Goal: Task Accomplishment & Management: Manage account settings

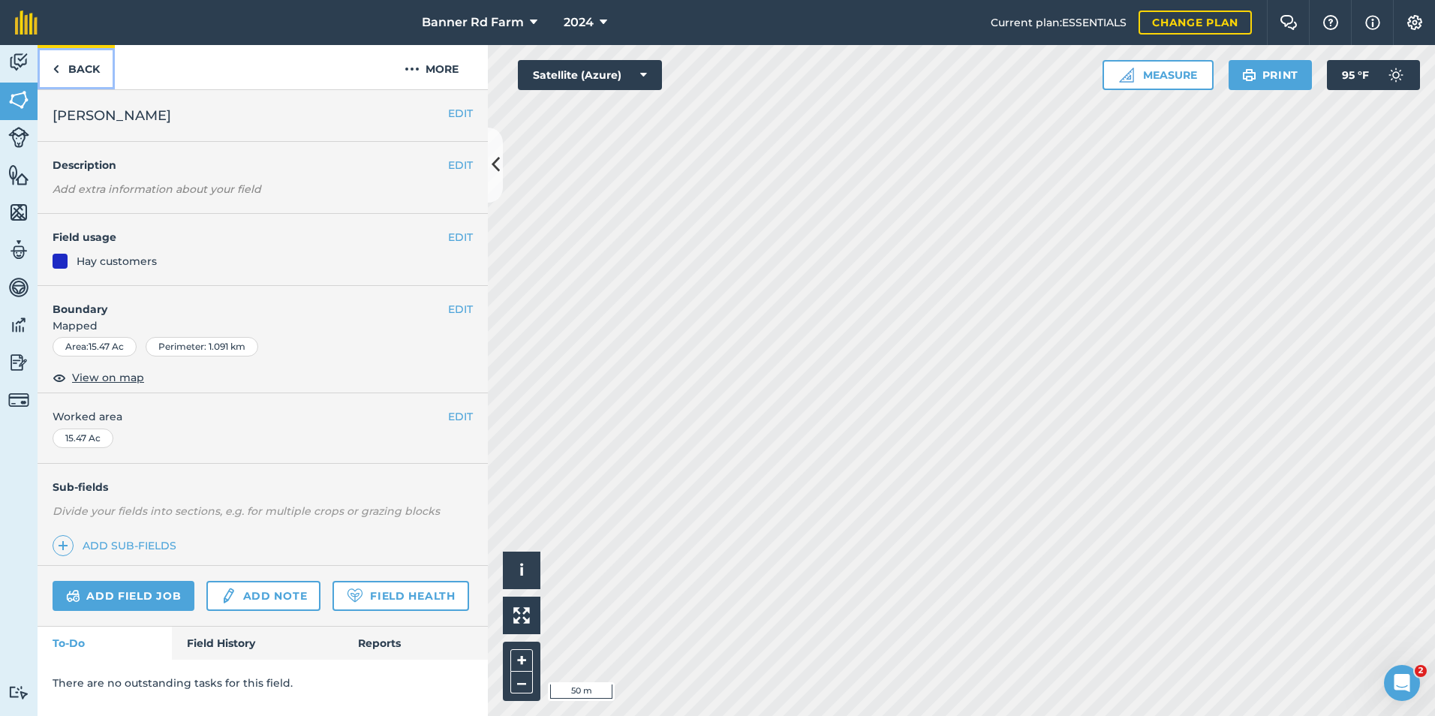
click at [56, 63] on img at bounding box center [56, 69] width 7 height 18
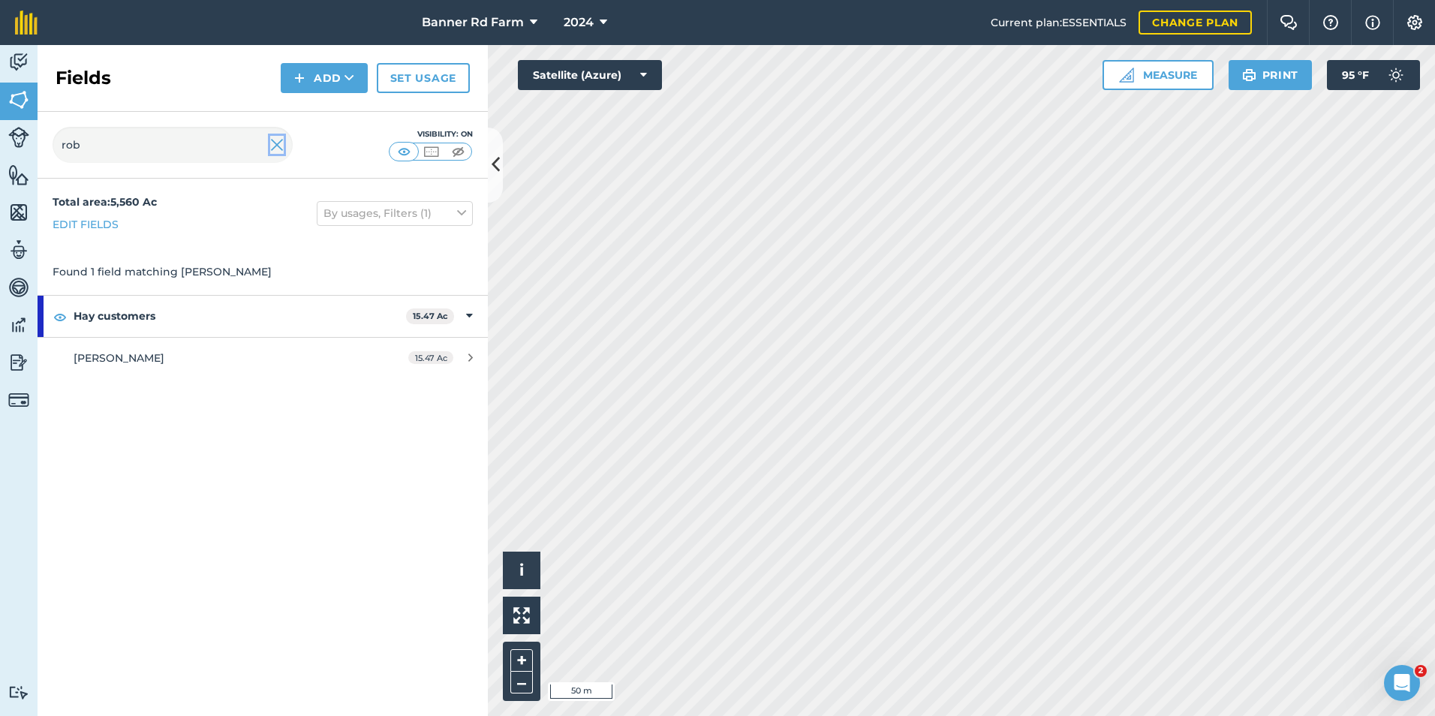
click at [275, 142] on img at bounding box center [277, 145] width 14 height 18
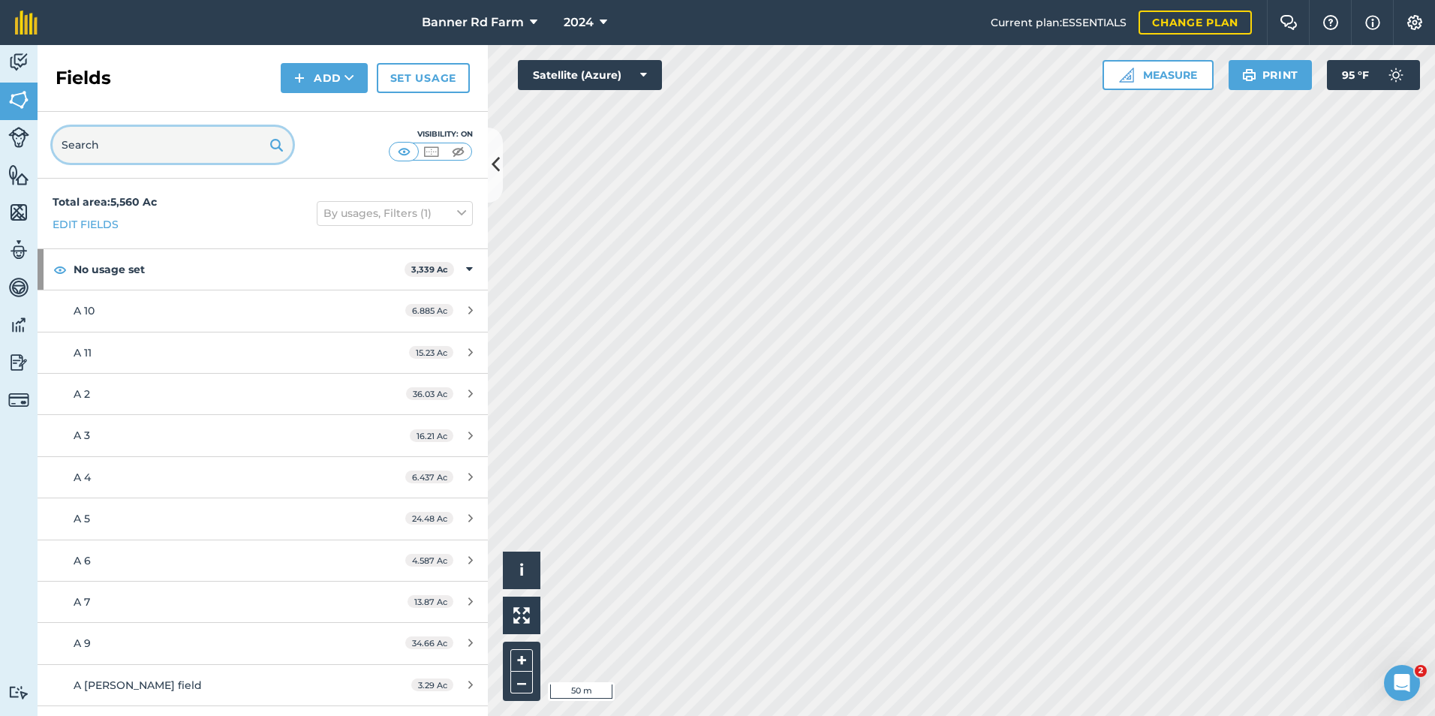
click at [184, 139] on input "text" at bounding box center [173, 145] width 240 height 36
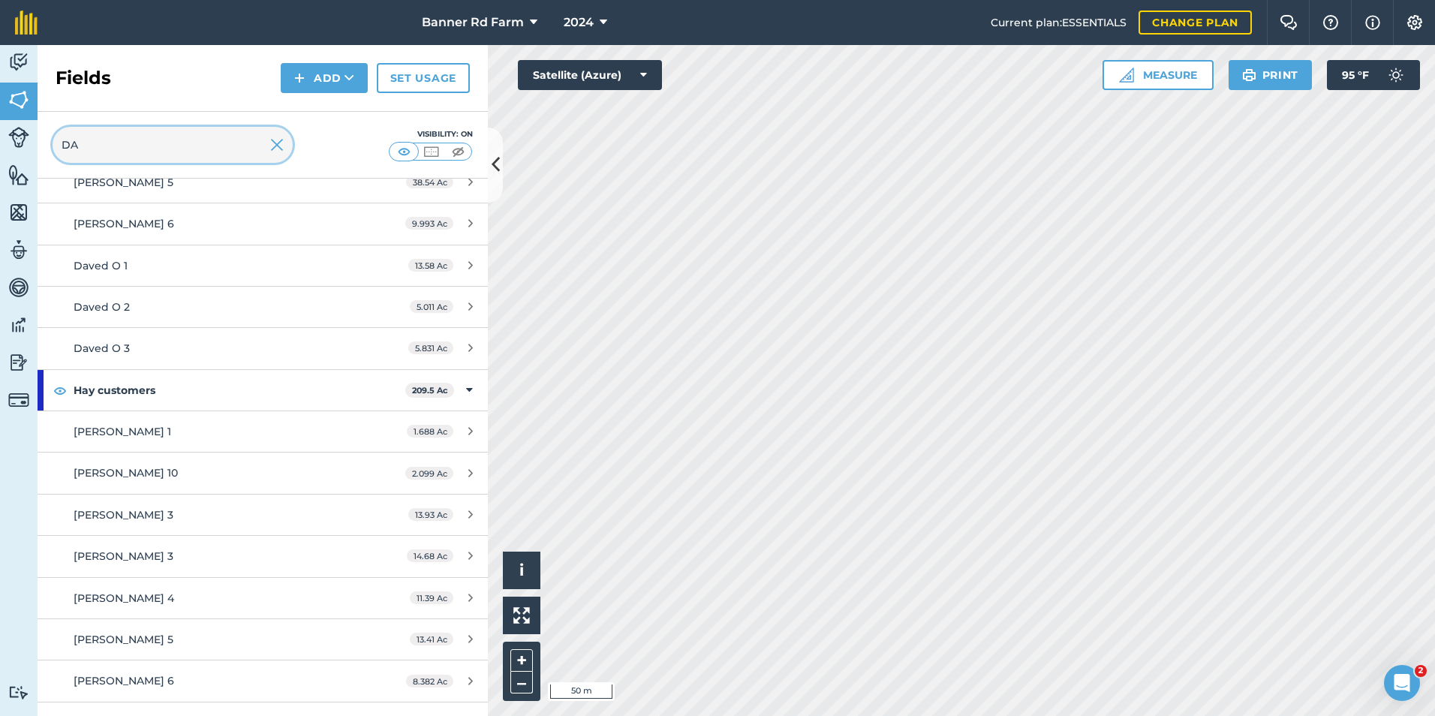
scroll to position [375, 0]
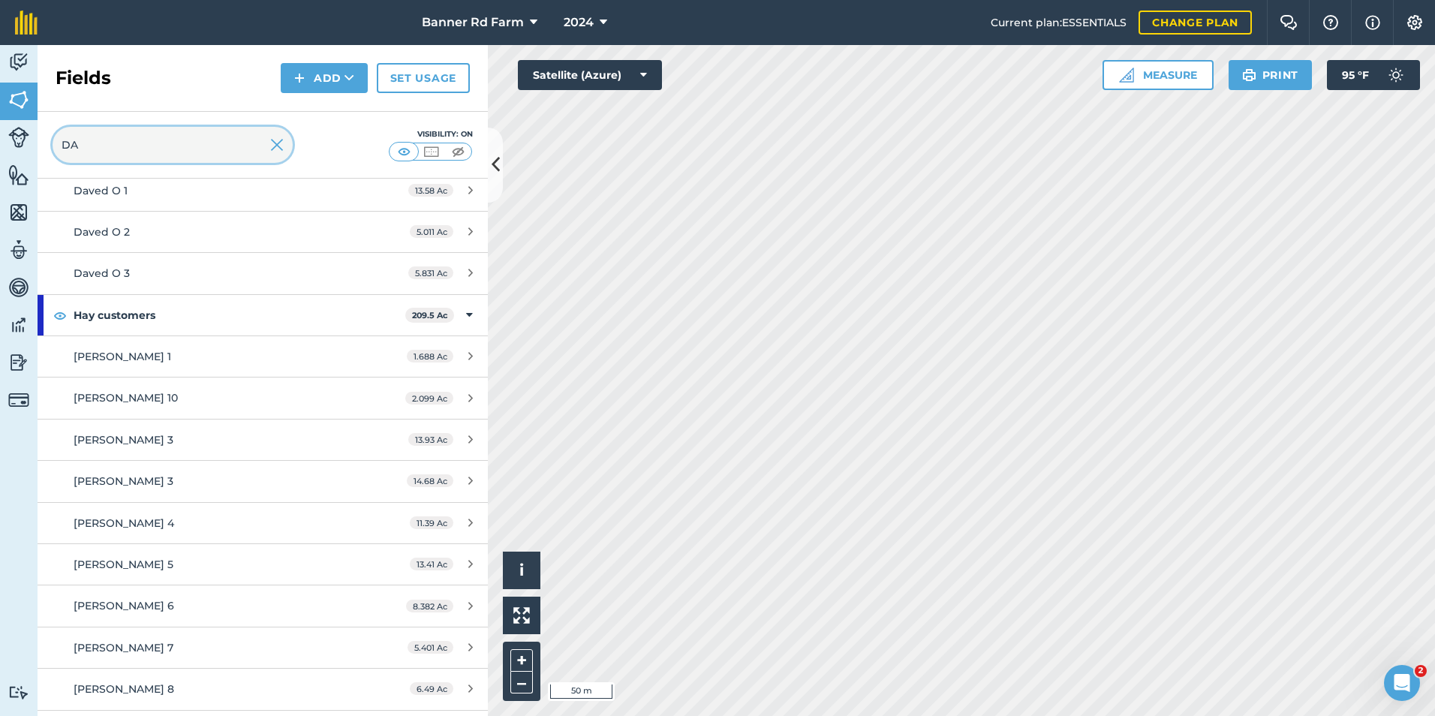
type input "DA"
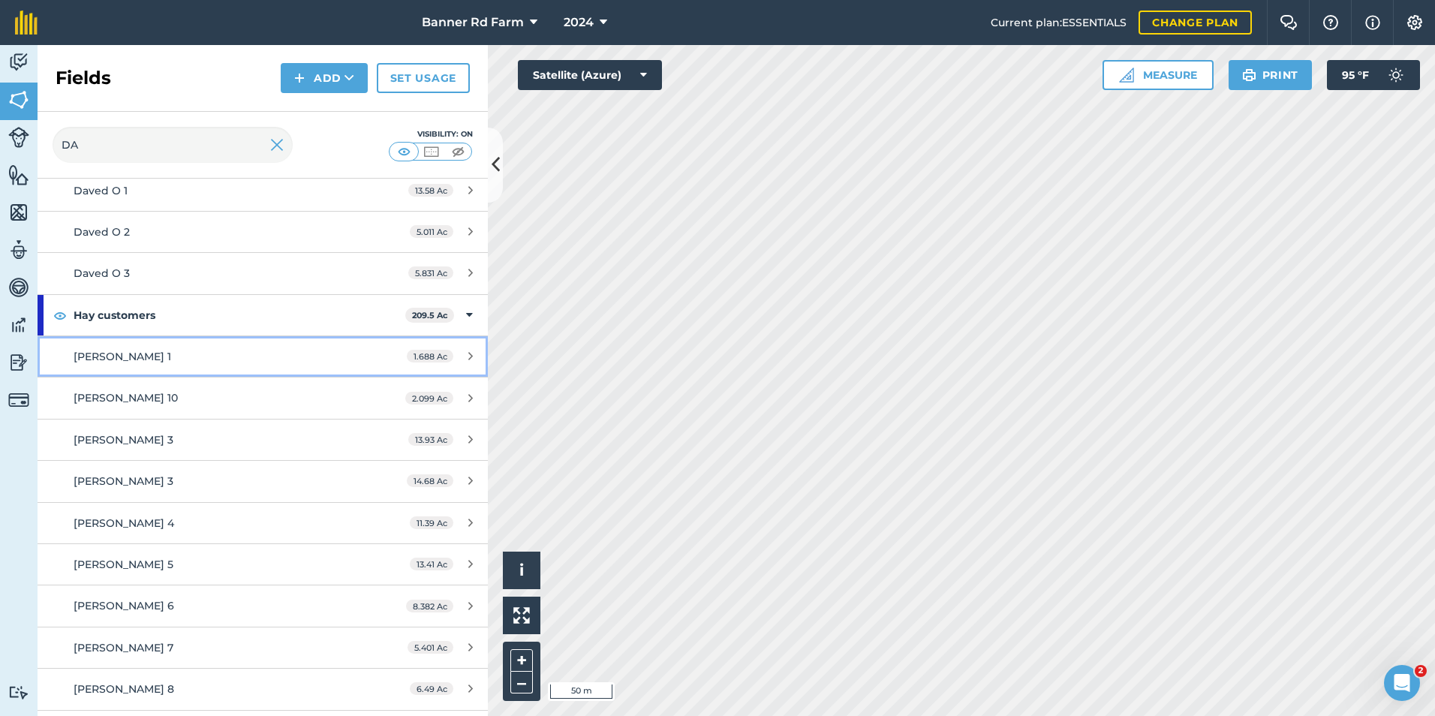
click at [176, 346] on link "[PERSON_NAME] 1 1.688 Ac" at bounding box center [263, 356] width 450 height 41
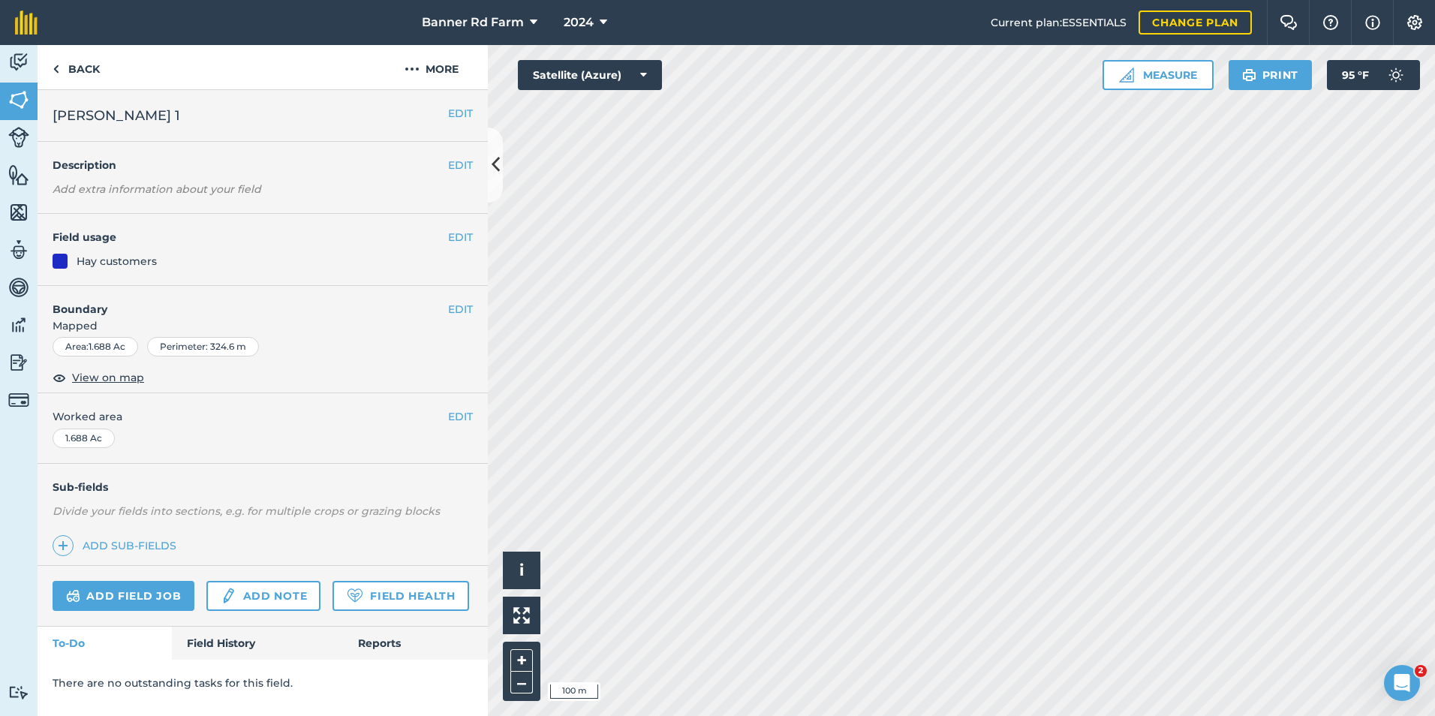
click at [1215, 715] on html "Banner Rd Farm 2024 Current plan : ESSENTIALS Change plan Farm Chat Help Info S…" at bounding box center [717, 358] width 1435 height 716
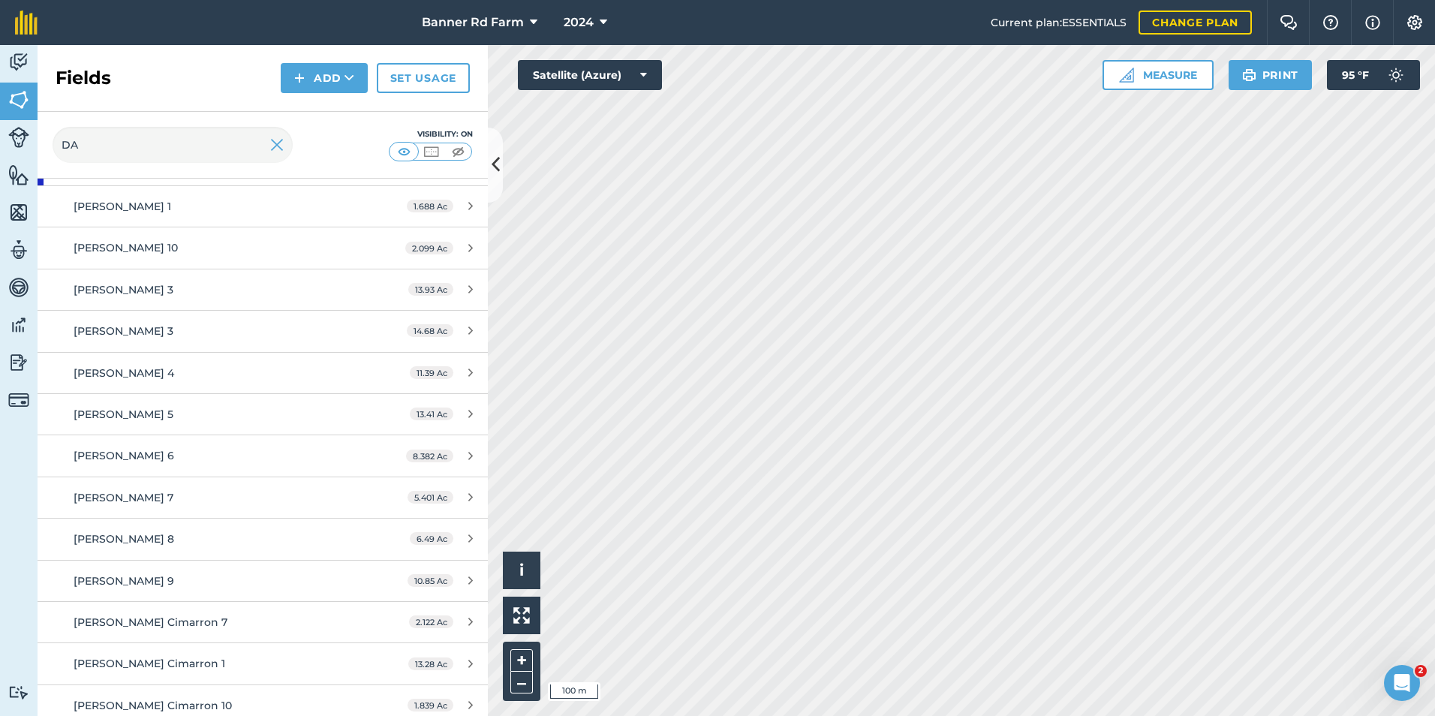
scroll to position [600, 0]
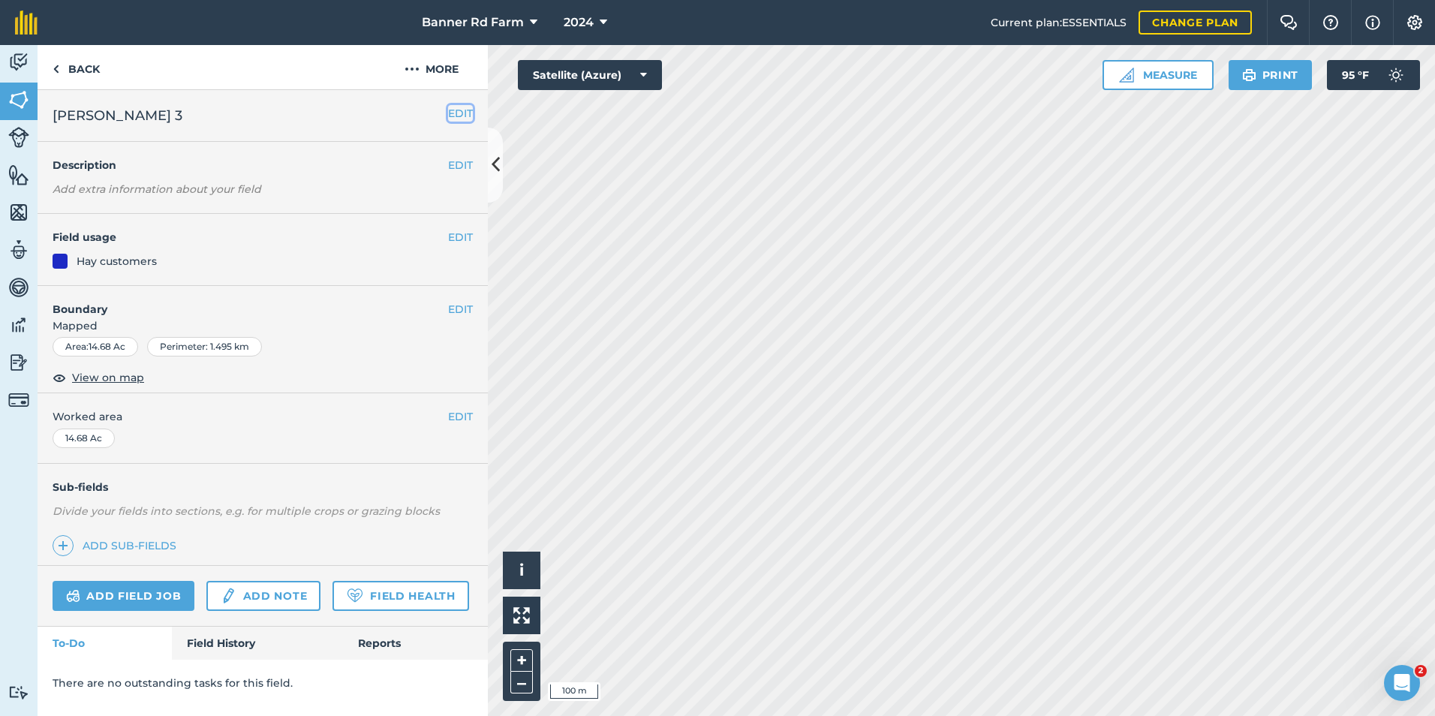
click at [448, 111] on button "EDIT" at bounding box center [460, 113] width 25 height 17
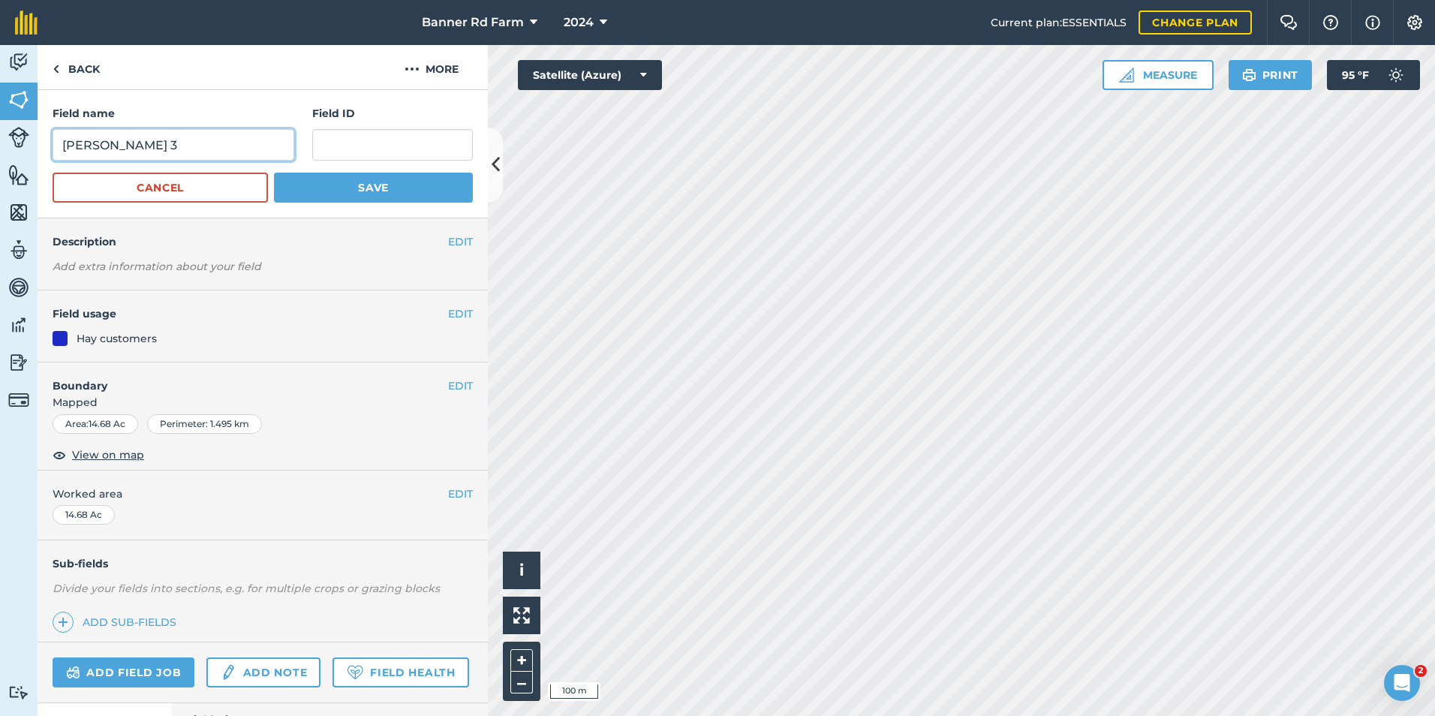
click at [200, 146] on input "[PERSON_NAME] 3" at bounding box center [174, 145] width 242 height 32
type input "[PERSON_NAME] 2"
click at [277, 184] on button "Save" at bounding box center [373, 188] width 199 height 30
